Goal: Complete application form: Complete application form

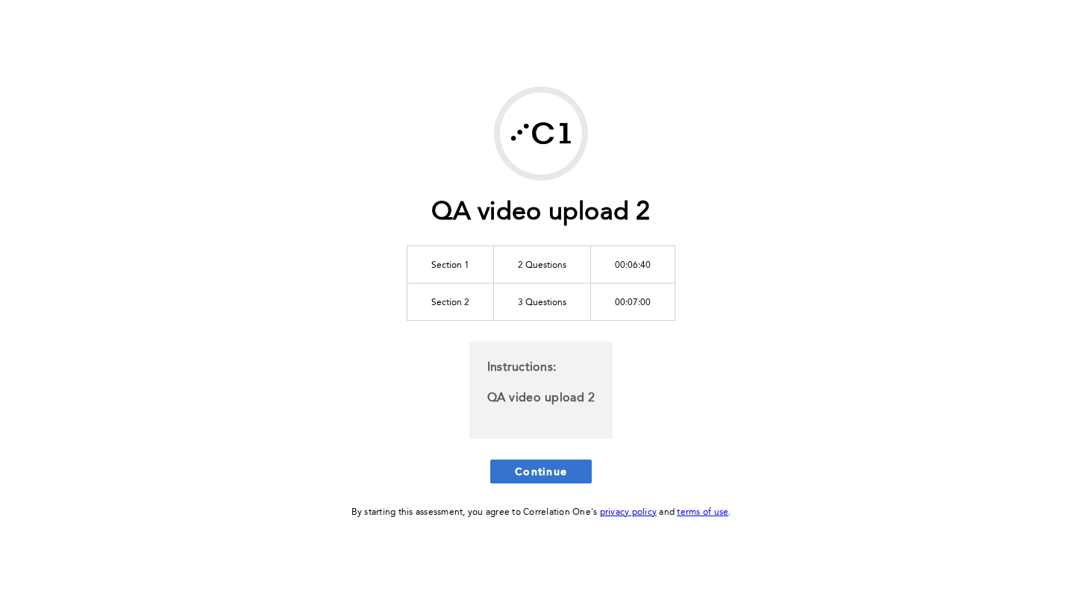
click at [531, 464] on span "Continue" at bounding box center [541, 471] width 52 height 14
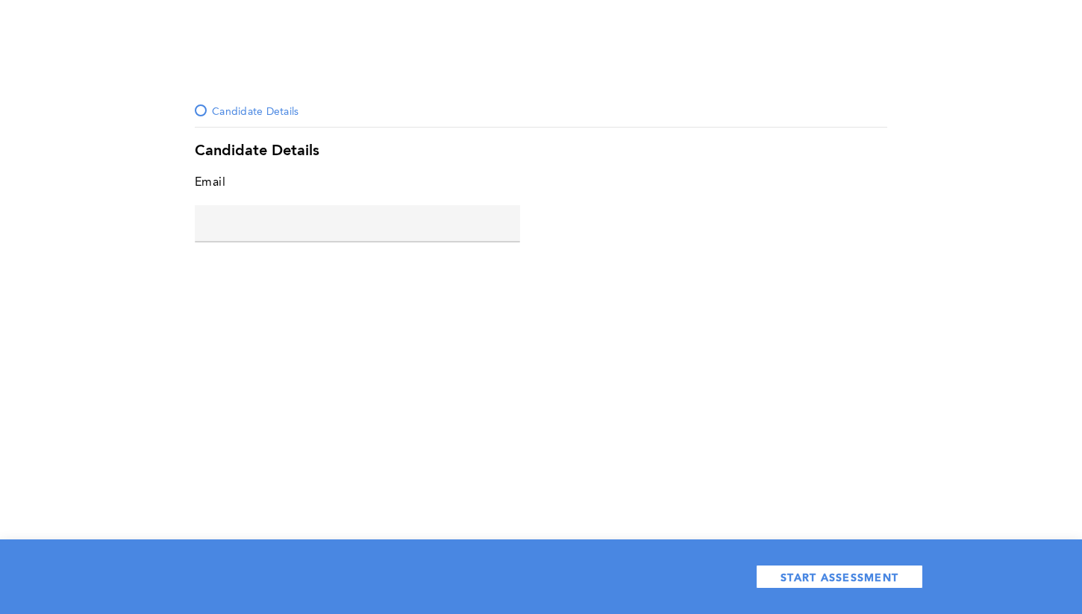
click at [501, 434] on div "Candidate Details Candidate Details Email error placeholder START ASSESSMENT" at bounding box center [541, 307] width 1082 height 614
click at [256, 227] on input "text" at bounding box center [357, 223] width 325 height 36
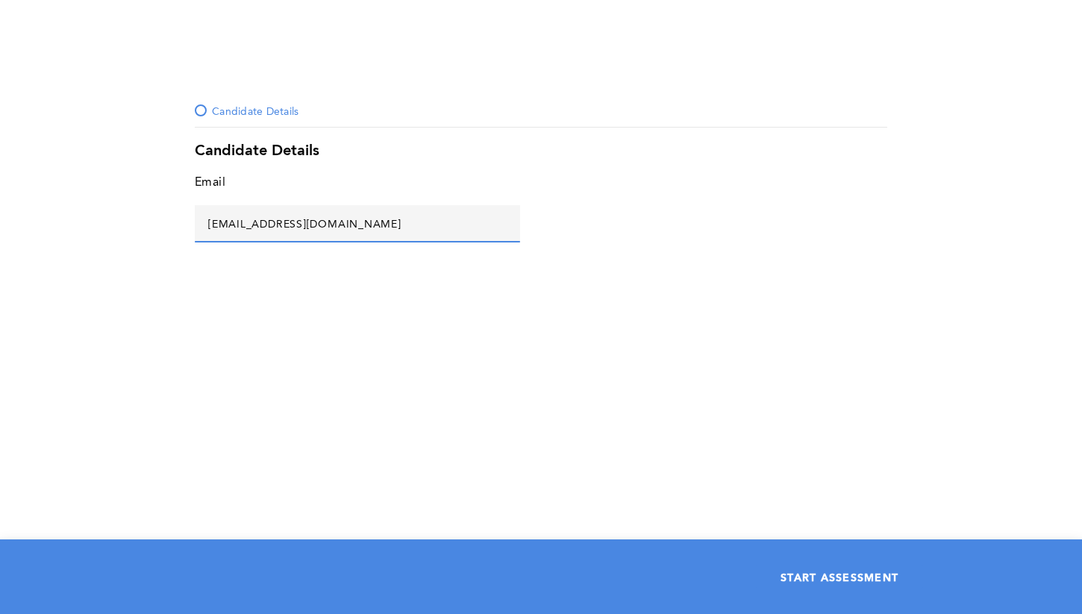
type input "[EMAIL_ADDRESS][DOMAIN_NAME]"
click at [831, 583] on span "START ASSESSMENT" at bounding box center [840, 577] width 118 height 14
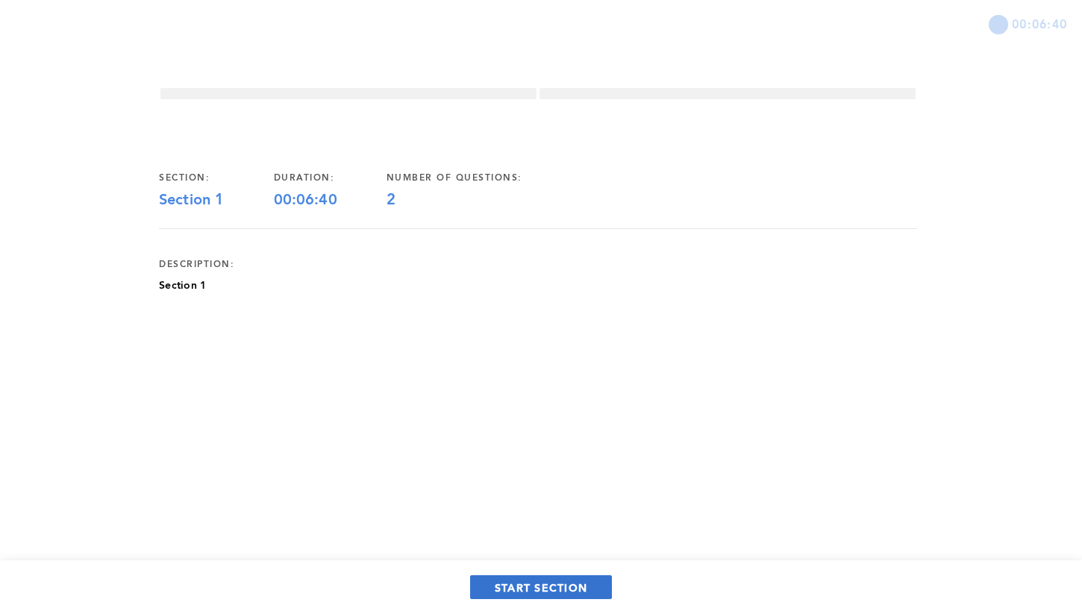
click at [537, 590] on span "START SECTION" at bounding box center [541, 588] width 93 height 14
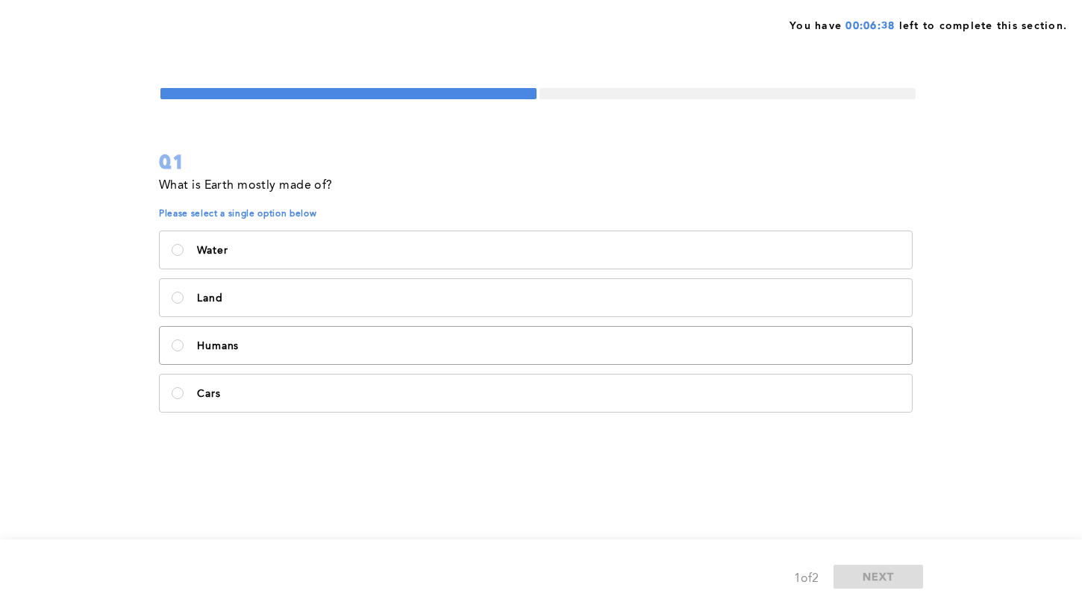
click at [228, 337] on label "Humans" at bounding box center [536, 345] width 752 height 37
click at [184, 340] on input "Humans" at bounding box center [178, 346] width 12 height 12
radio input "true"
click at [881, 572] on span "NEXT" at bounding box center [879, 576] width 32 height 14
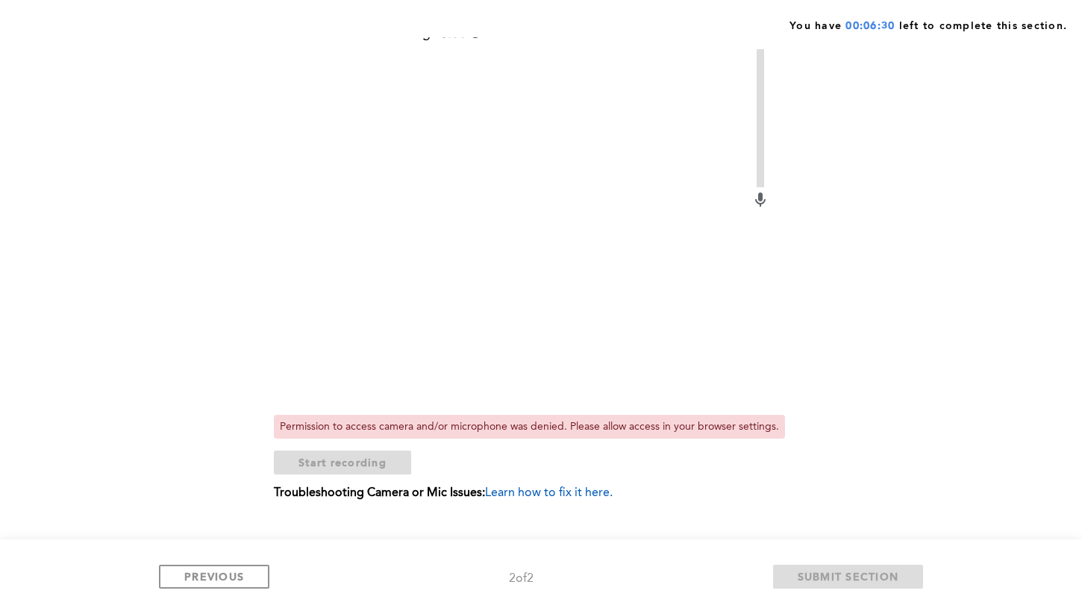
scroll to position [163, 0]
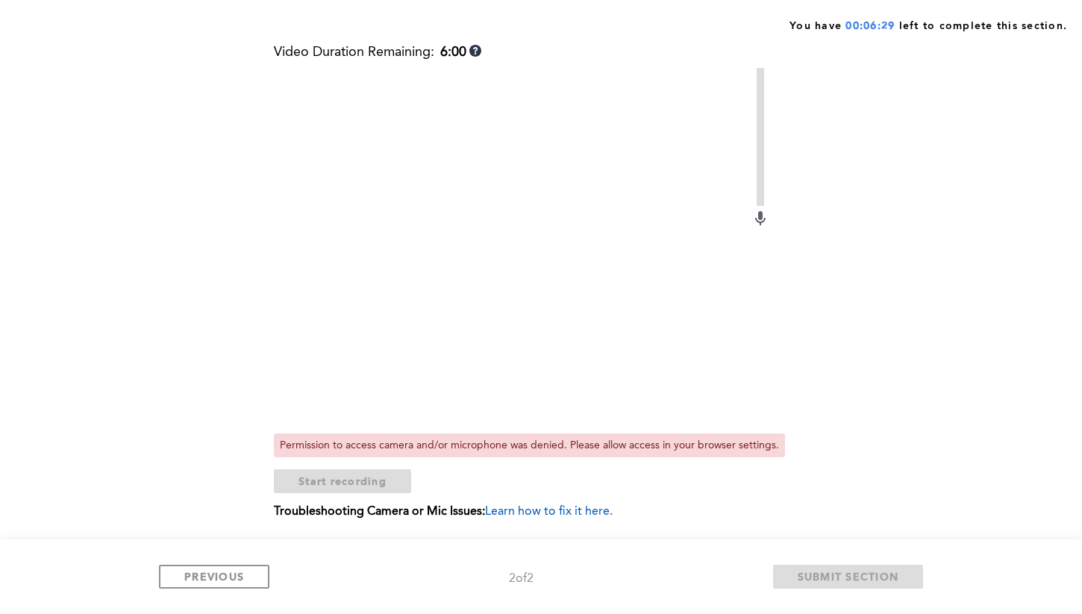
click at [869, 356] on div "Still doing work? Video Duration Remaining: 6:00 Permission to access camera an…" at bounding box center [538, 276] width 758 height 529
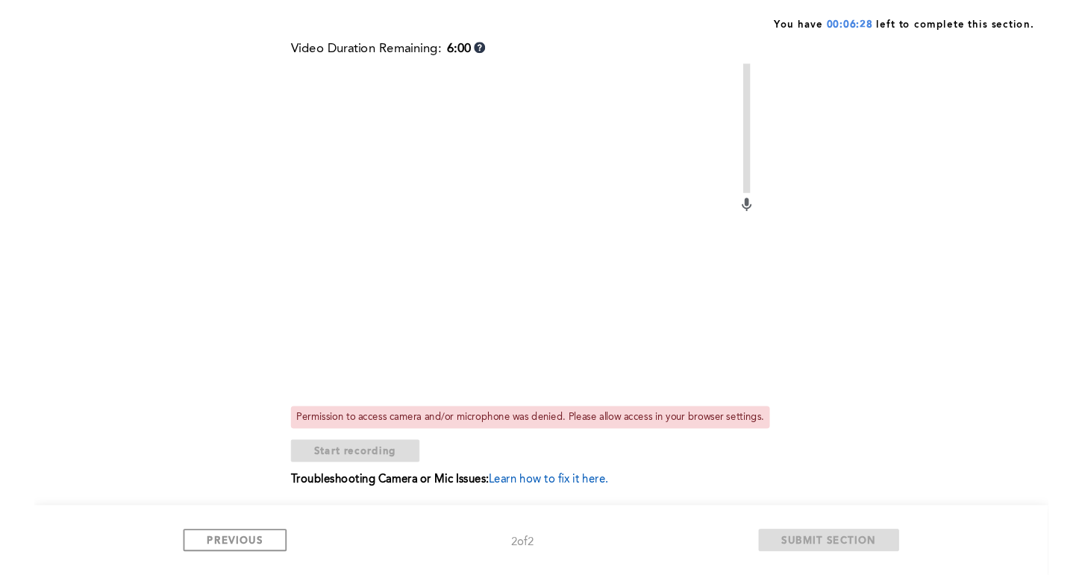
scroll to position [144, 0]
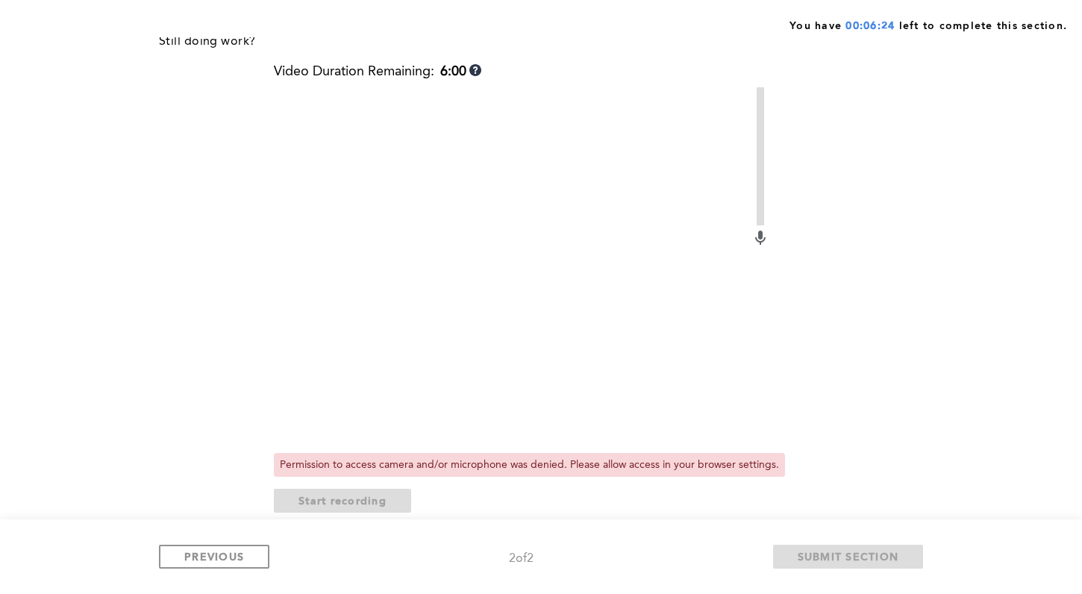
click at [884, 231] on div "Still doing work? Video Duration Remaining: 6:00 Permission to access camera an…" at bounding box center [538, 295] width 758 height 529
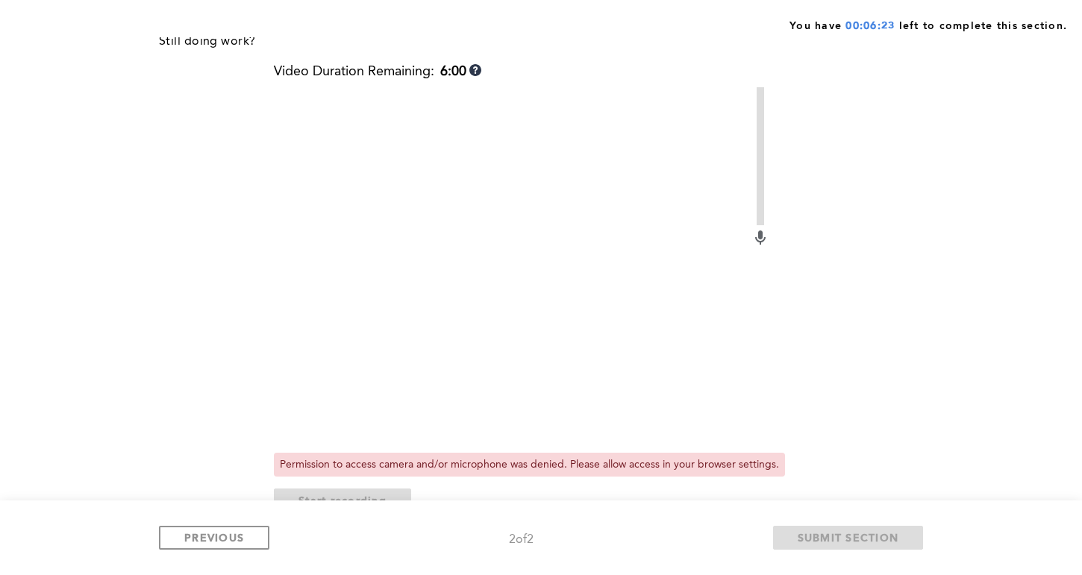
scroll to position [163, 0]
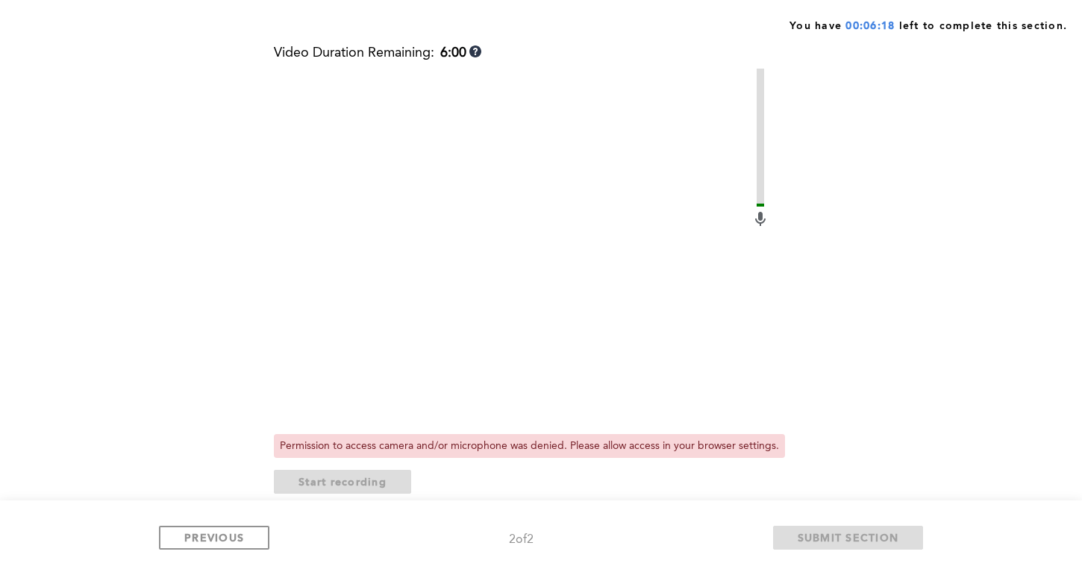
click at [863, 287] on div "Still doing work? Video Duration Remaining: 6:00 Permission to access camera an…" at bounding box center [538, 277] width 758 height 529
